Goal: Contribute content

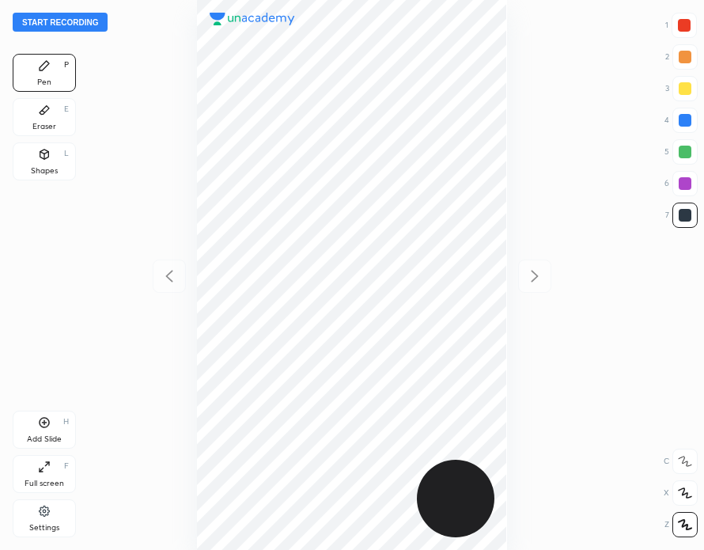
scroll to position [550, 451]
click at [79, 21] on button "Start recording" at bounding box center [60, 22] width 95 height 19
click at [72, 20] on button "End recording" at bounding box center [57, 22] width 88 height 19
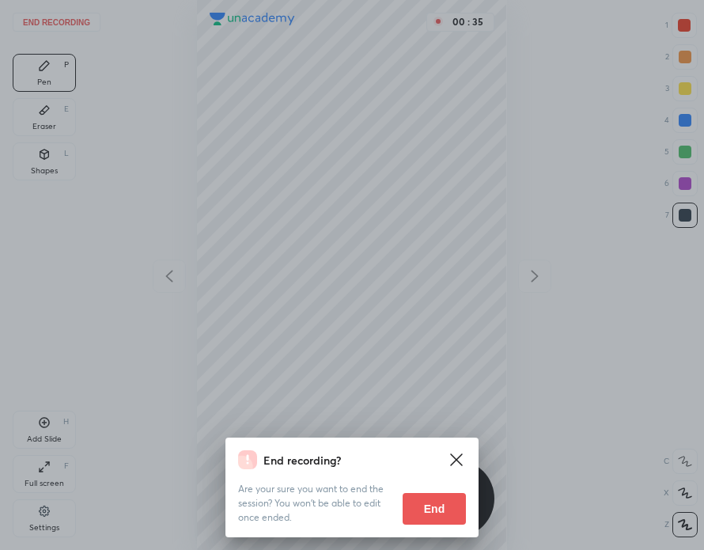
click at [437, 502] on button "End" at bounding box center [434, 509] width 63 height 32
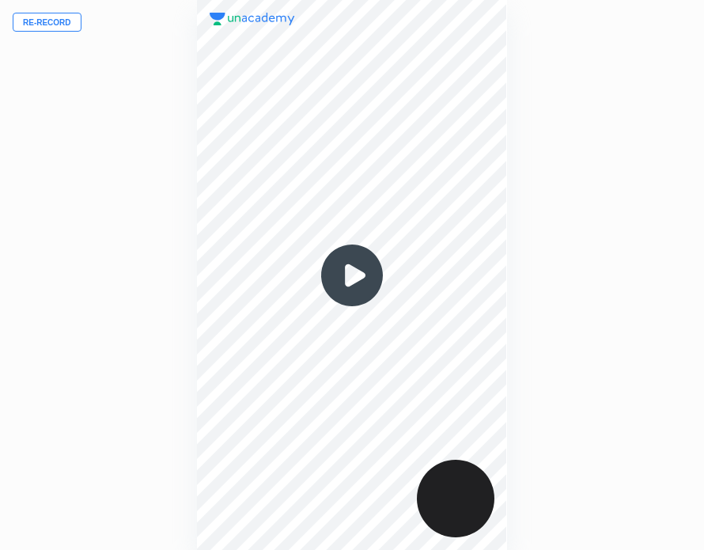
click at [56, 20] on button "Re-record" at bounding box center [47, 22] width 69 height 19
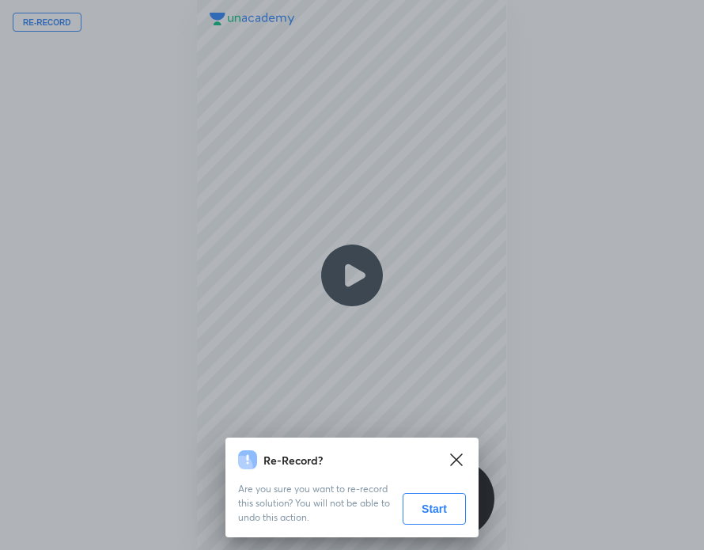
click at [438, 509] on button "Start" at bounding box center [434, 509] width 63 height 32
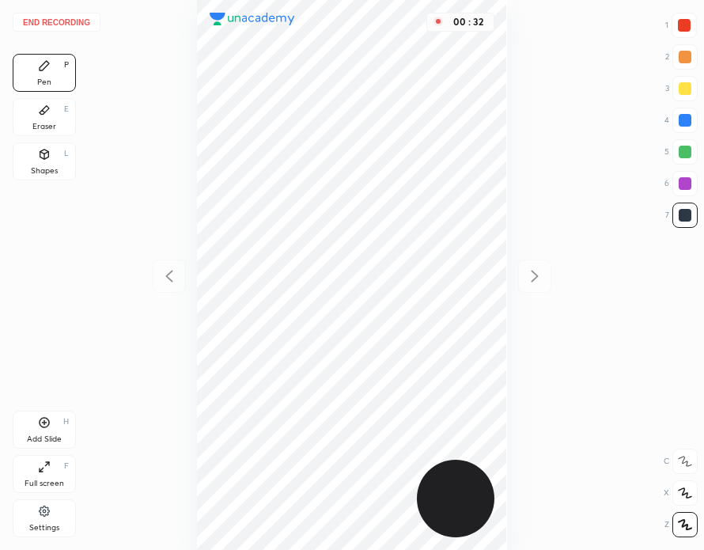
click at [681, 23] on div at bounding box center [684, 25] width 13 height 13
click at [687, 213] on div at bounding box center [685, 215] width 13 height 13
click at [683, 28] on div at bounding box center [684, 25] width 13 height 13
click at [79, 25] on button "End recording" at bounding box center [57, 22] width 88 height 19
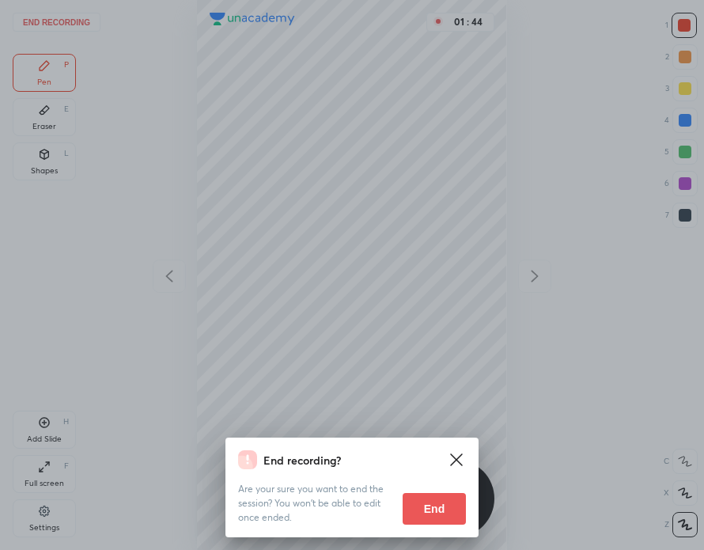
click at [443, 509] on button "End" at bounding box center [434, 509] width 63 height 32
